Goal: Information Seeking & Learning: Check status

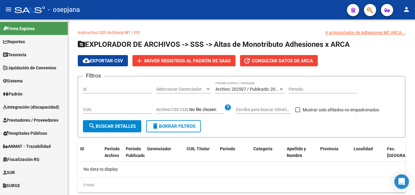
click at [368, 10] on icon "button" at bounding box center [370, 10] width 6 height 7
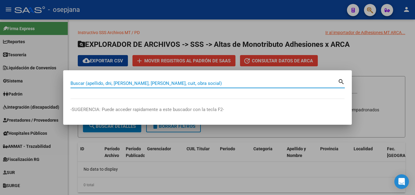
paste input "30654784082"
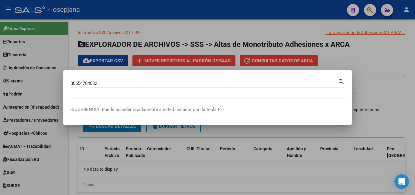
type input "30654784082"
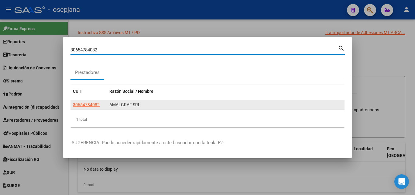
click at [88, 102] on app-link-go-to "30654784082" at bounding box center [86, 104] width 27 height 7
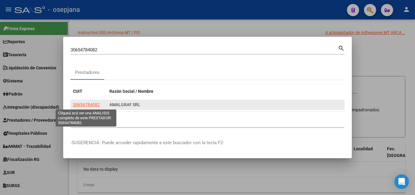
click at [94, 103] on span "30654784082" at bounding box center [86, 104] width 27 height 5
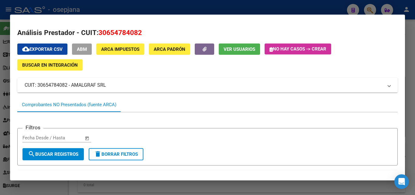
click at [94, 83] on mat-panel-title "CUIT: 30654784082 - AMALGRAF SRL" at bounding box center [204, 84] width 359 height 7
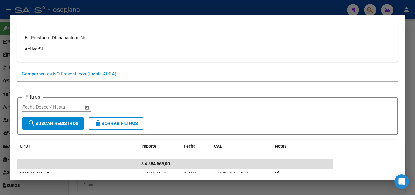
scroll to position [121, 0]
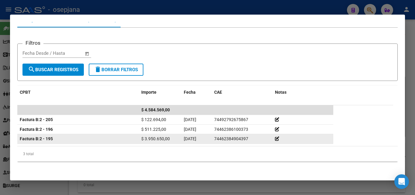
click at [45, 137] on strong "Factura B: 2 - 195" at bounding box center [36, 138] width 33 height 5
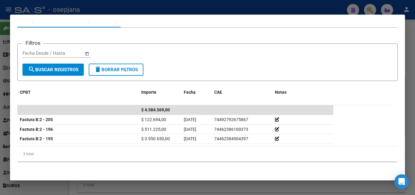
click at [61, 77] on form "Filtros Start date – End date Fecha Desde / Hasta search Buscar Registros delet…" at bounding box center [207, 61] width 381 height 37
click at [65, 71] on span "search Buscar Registros" at bounding box center [53, 69] width 50 height 5
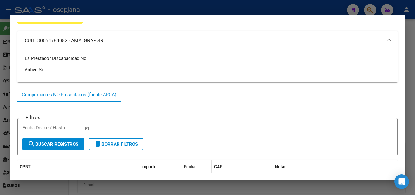
scroll to position [0, 0]
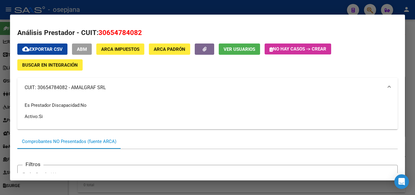
click at [195, 6] on div at bounding box center [207, 97] width 415 height 195
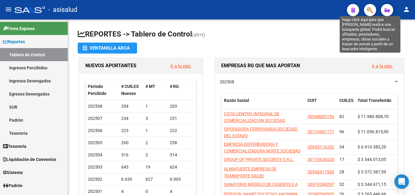
click at [371, 8] on icon "button" at bounding box center [370, 10] width 6 height 7
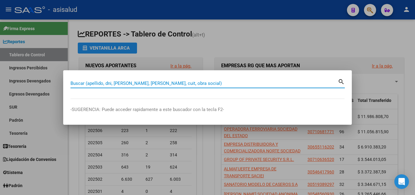
paste input "30-65478408-2"
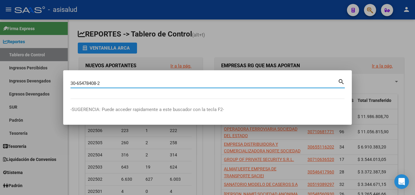
type input "30654784082"
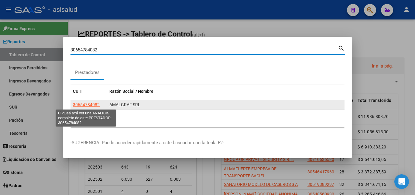
click at [85, 104] on span "30654784082" at bounding box center [86, 104] width 27 height 5
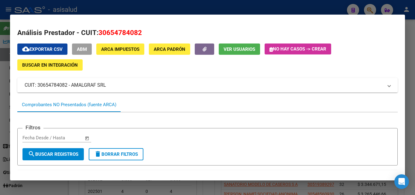
click at [240, 52] on span "Ver Usuarios" at bounding box center [240, 49] width 32 height 5
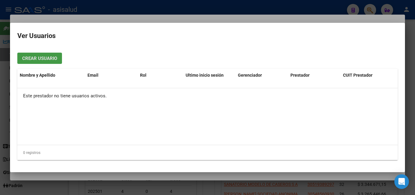
click at [96, 9] on div at bounding box center [207, 97] width 415 height 195
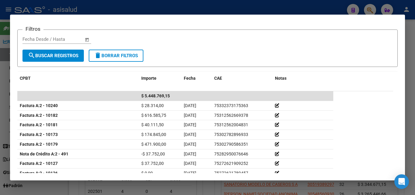
scroll to position [122, 0]
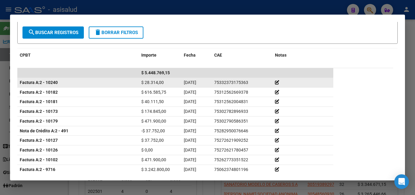
click at [276, 81] on icon at bounding box center [277, 82] width 4 height 4
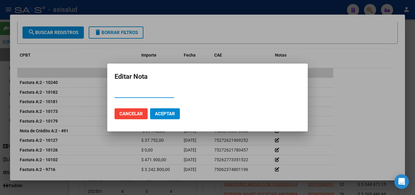
click at [137, 112] on span "Cancelar" at bounding box center [130, 113] width 23 height 5
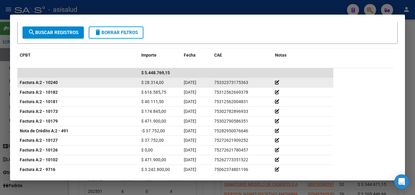
click at [29, 81] on span "Factura A:" at bounding box center [30, 82] width 20 height 5
click at [153, 82] on span "$ 28.314,00" at bounding box center [152, 82] width 22 height 5
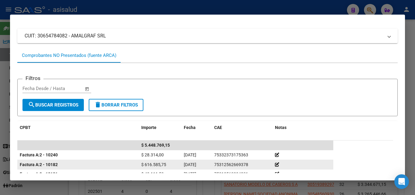
scroll to position [0, 0]
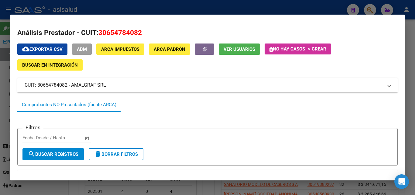
click at [72, 84] on mat-panel-title "CUIT: 30654784082 - AMALGRAF SRL" at bounding box center [204, 84] width 359 height 7
